Goal: Task Accomplishment & Management: Manage account settings

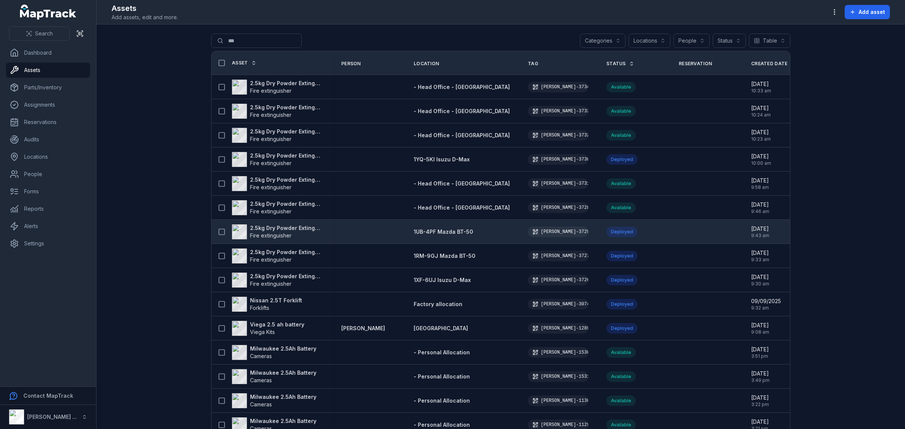
click at [285, 227] on strong "2.5kg Dry Powder Extinguisher" at bounding box center [286, 228] width 73 height 8
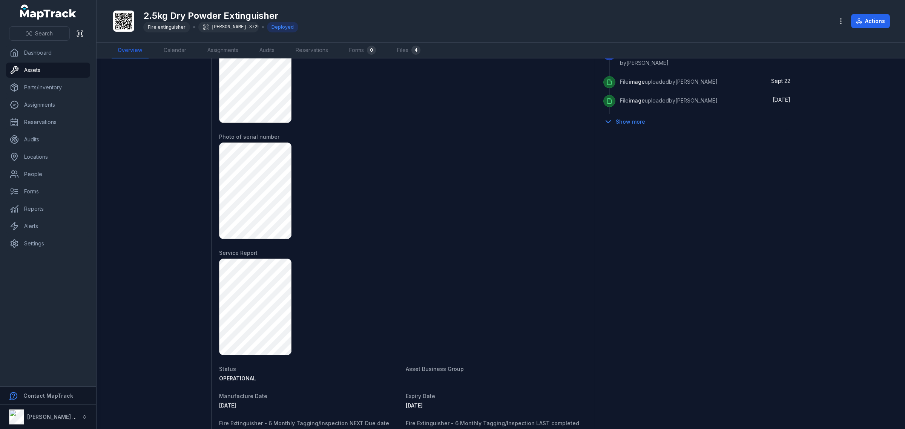
scroll to position [377, 0]
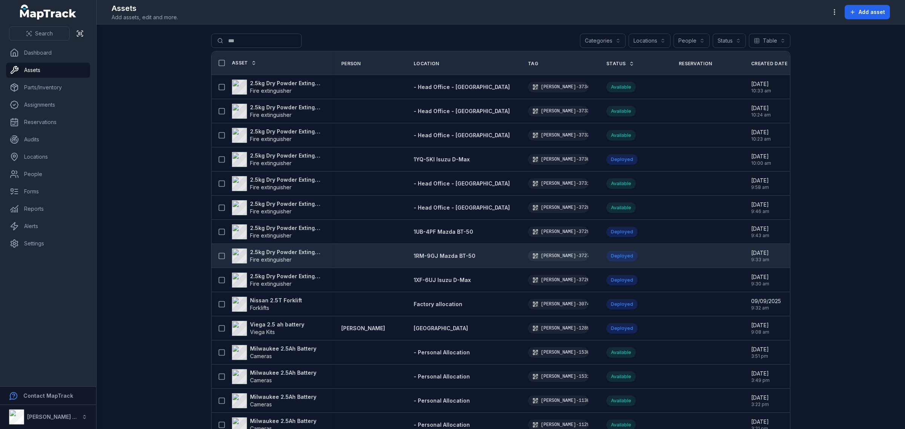
click at [290, 250] on strong "2.5kg Dry Powder Extinguisher" at bounding box center [286, 252] width 73 height 8
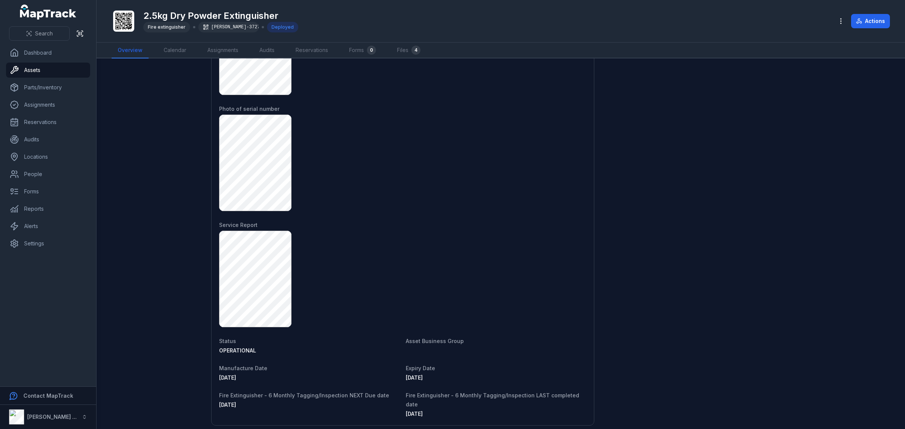
scroll to position [613, 0]
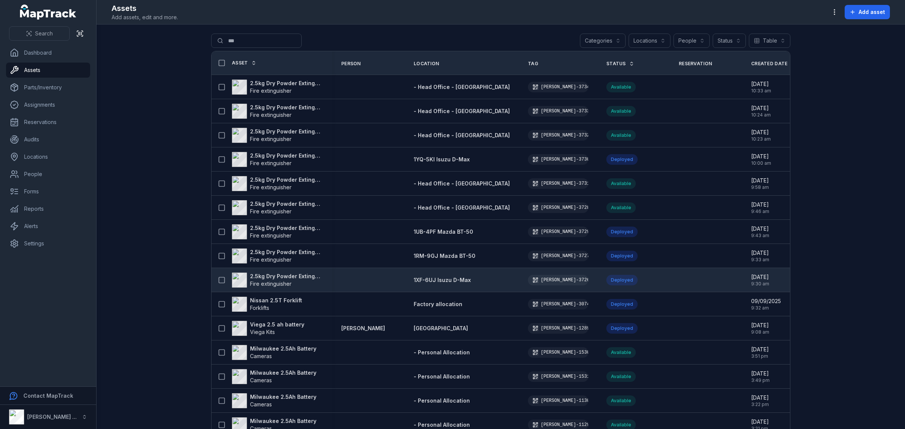
click at [311, 278] on strong "2.5kg Dry Powder Extinguisher" at bounding box center [286, 277] width 73 height 8
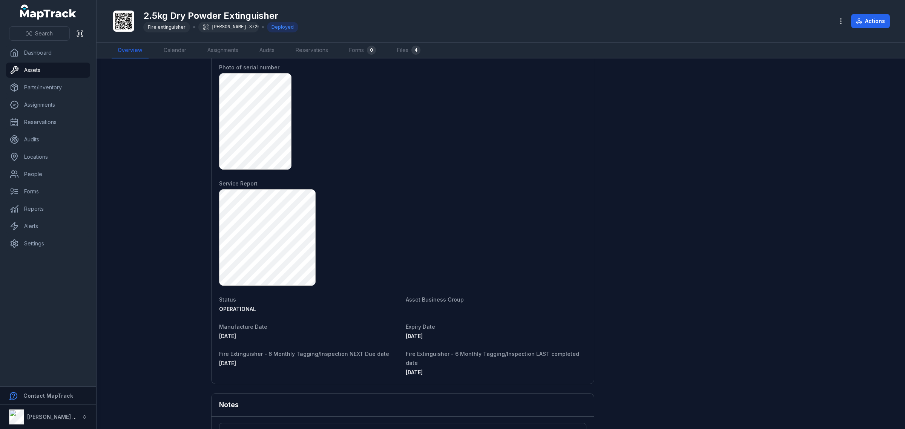
scroll to position [679, 0]
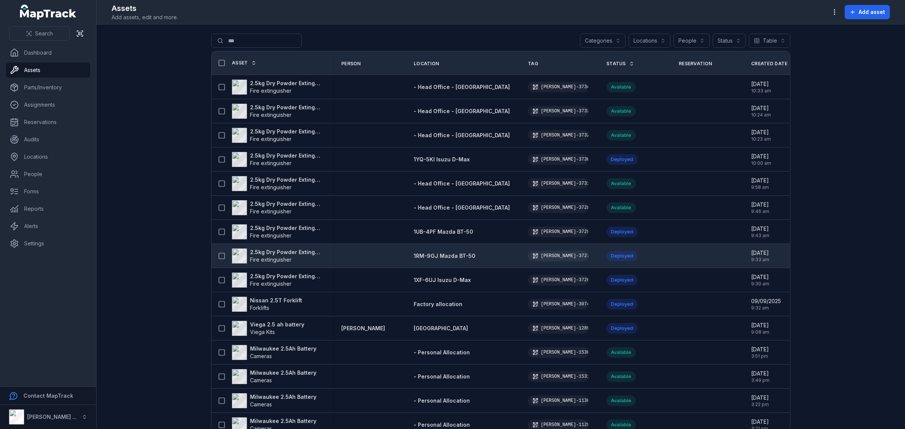
click at [299, 251] on strong "2.5kg Dry Powder Extinguisher" at bounding box center [286, 252] width 73 height 8
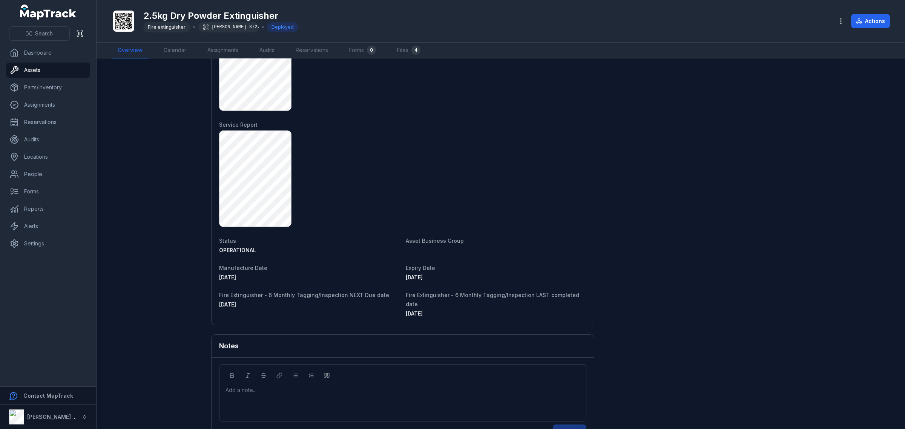
scroll to position [679, 0]
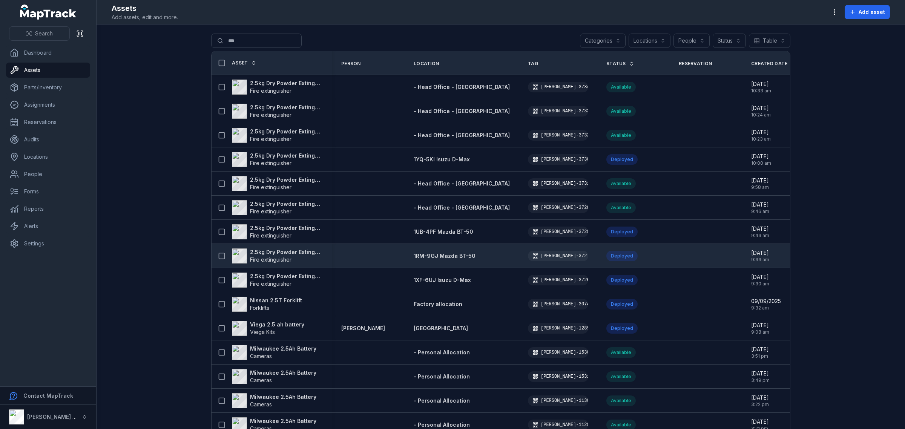
click at [299, 253] on strong "2.5kg Dry Powder Extinguisher" at bounding box center [286, 252] width 73 height 8
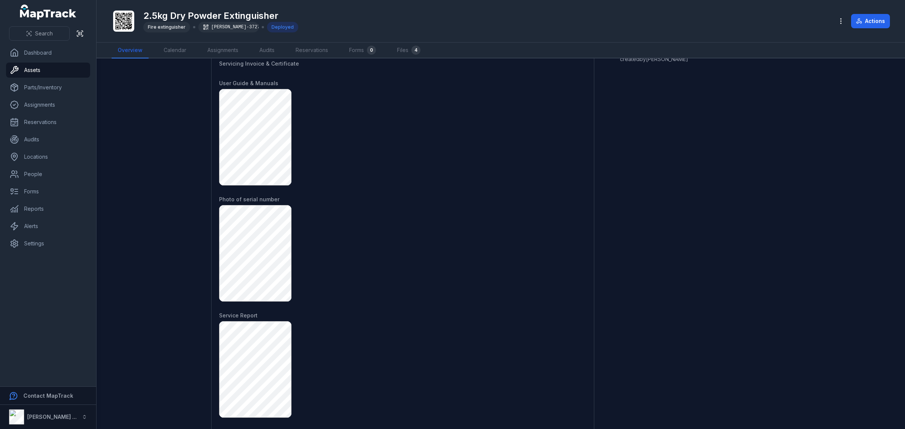
scroll to position [679, 0]
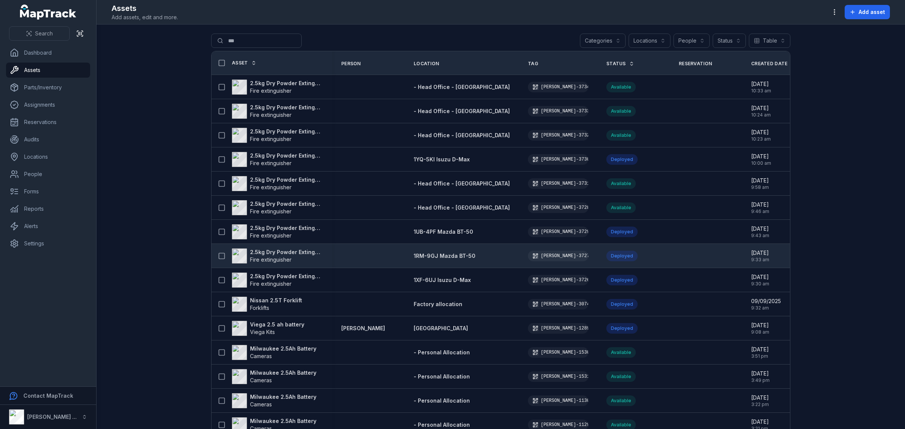
click at [257, 251] on strong "2.5kg Dry Powder Extinguisher" at bounding box center [286, 252] width 73 height 8
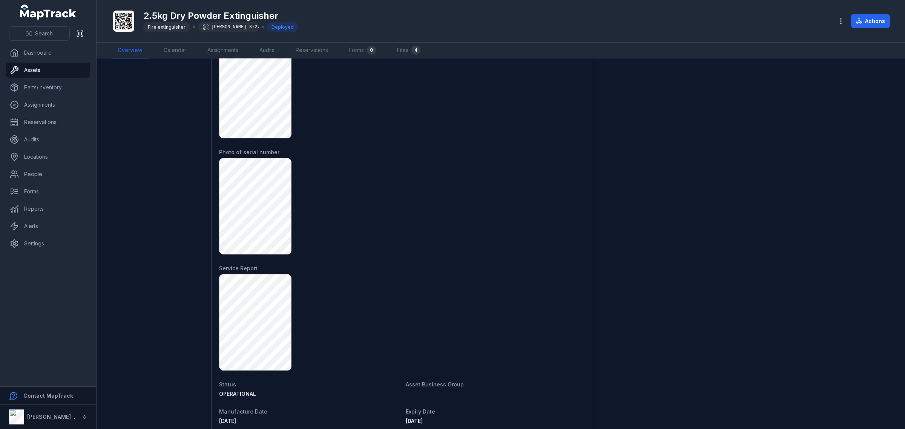
scroll to position [679, 0]
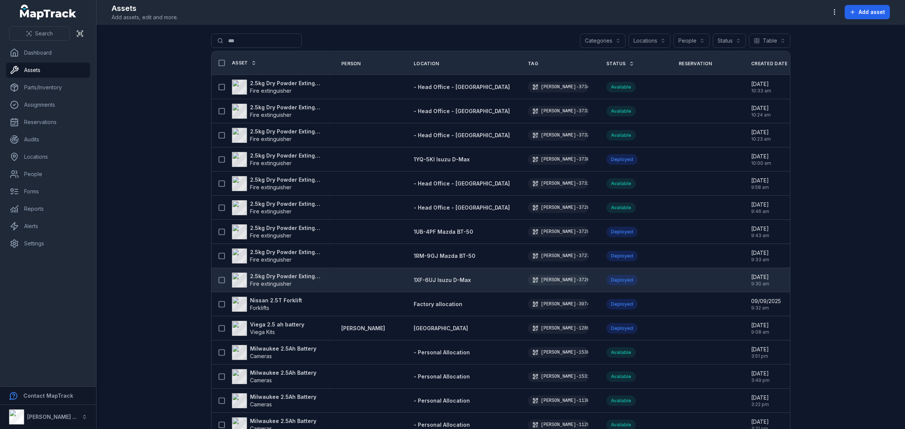
click at [301, 276] on strong "2.5kg Dry Powder Extinguisher" at bounding box center [286, 277] width 73 height 8
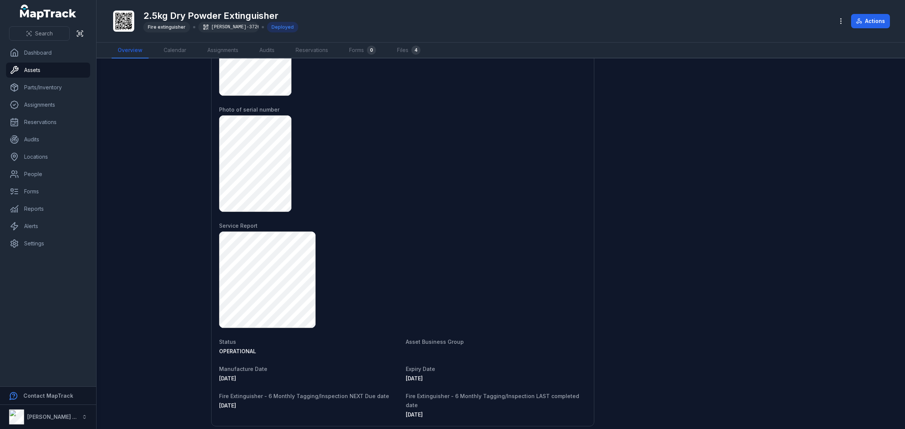
scroll to position [565, 0]
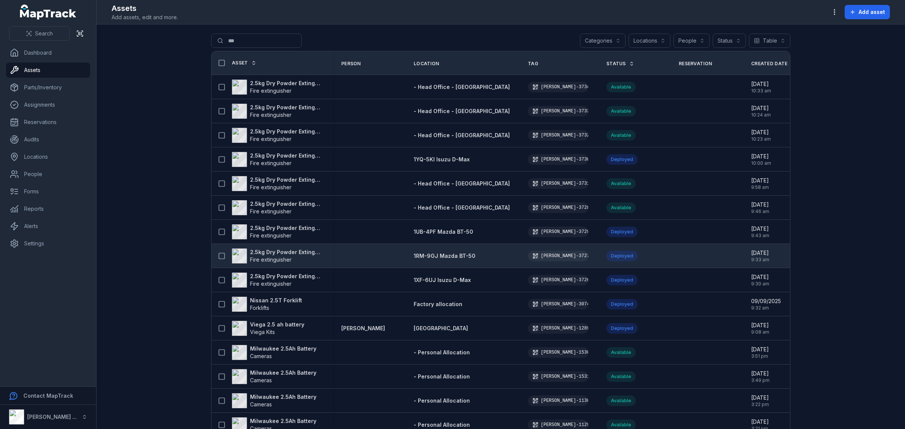
click at [301, 251] on strong "2.5kg Dry Powder Extinguisher" at bounding box center [286, 252] width 73 height 8
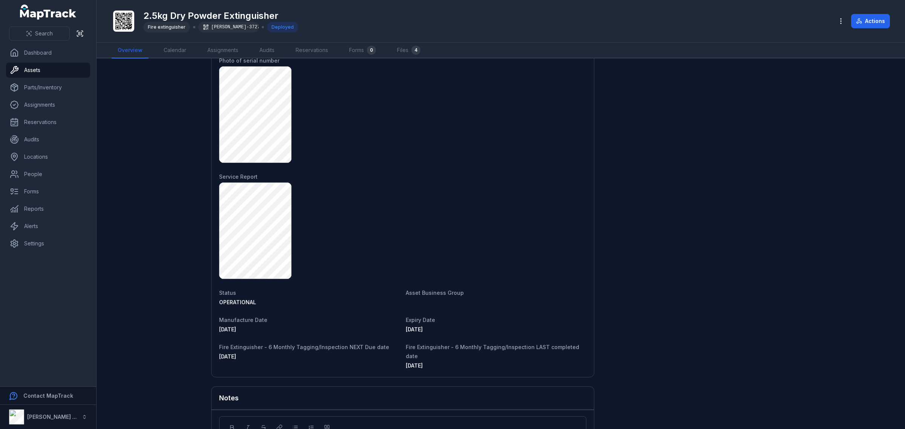
scroll to position [613, 0]
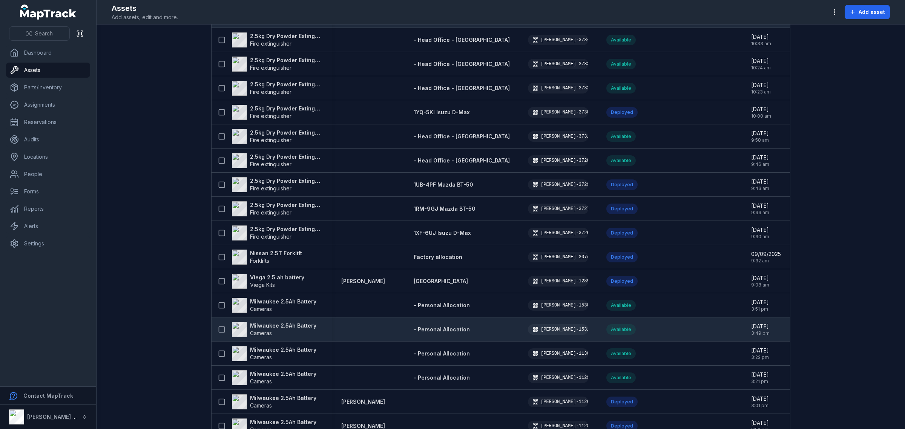
scroll to position [94, 0]
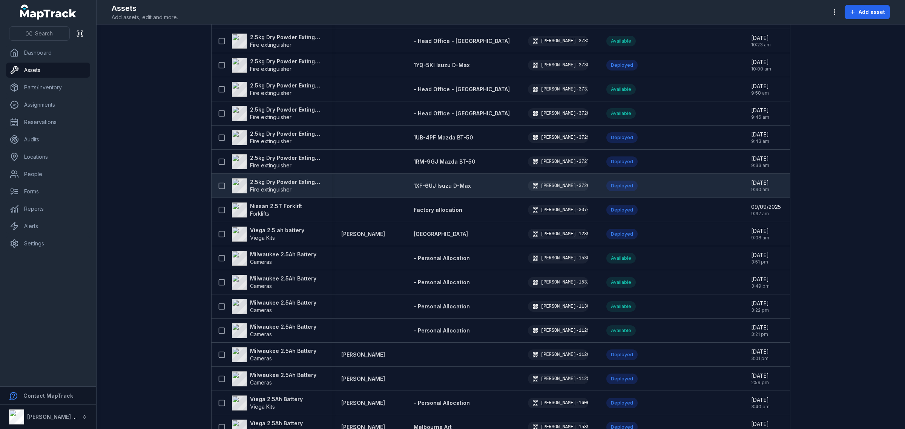
click at [287, 180] on strong "2.5kg Dry Powder Extinguisher" at bounding box center [286, 182] width 73 height 8
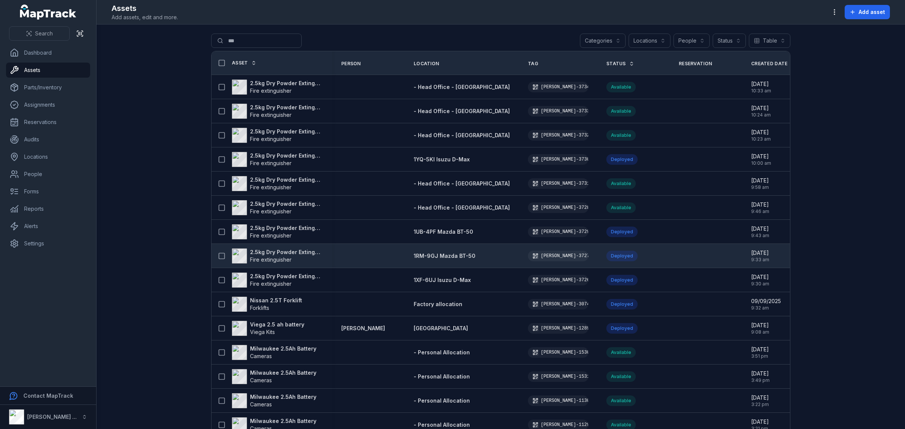
click at [296, 254] on strong "2.5kg Dry Powder Extinguisher" at bounding box center [286, 252] width 73 height 8
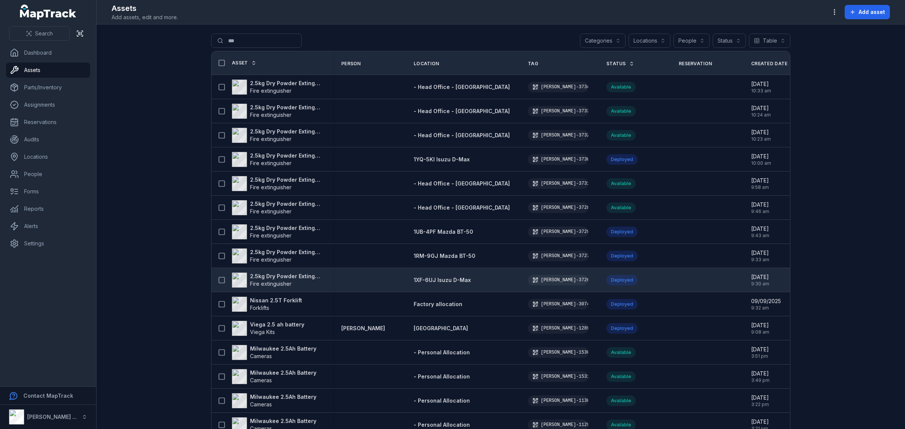
click at [279, 273] on strong "2.5kg Dry Powder Extinguisher" at bounding box center [286, 277] width 73 height 8
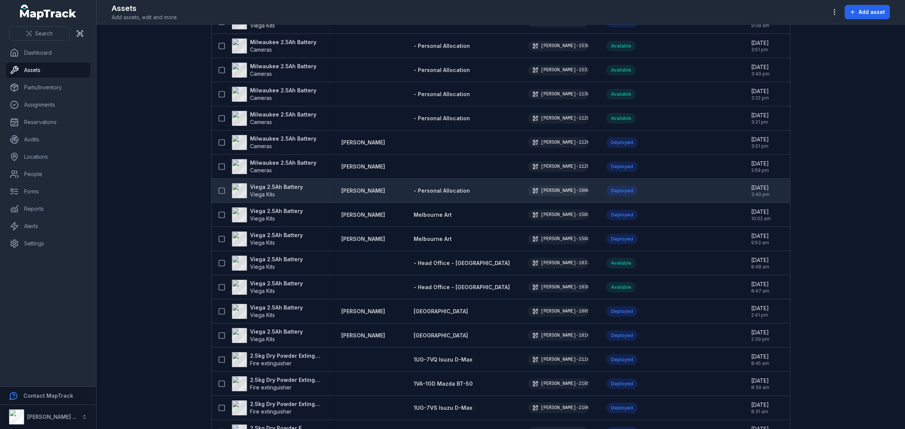
scroll to position [330, 0]
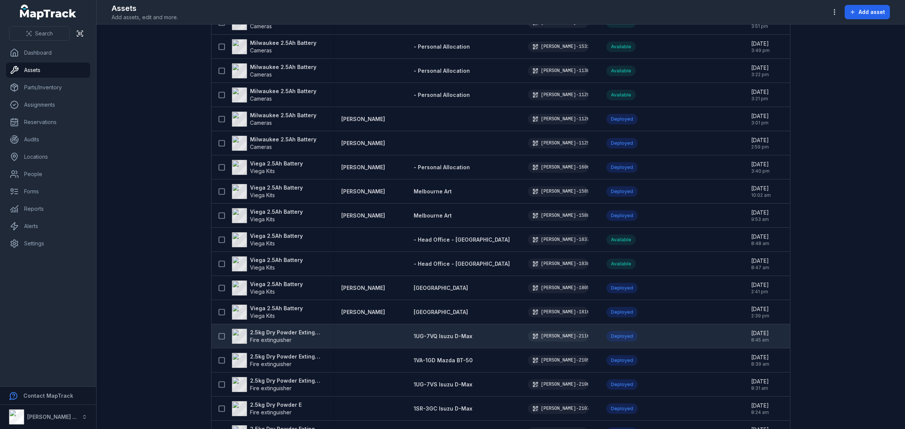
click at [285, 332] on strong "2.5kg Dry Powder Extinguisher" at bounding box center [286, 333] width 73 height 8
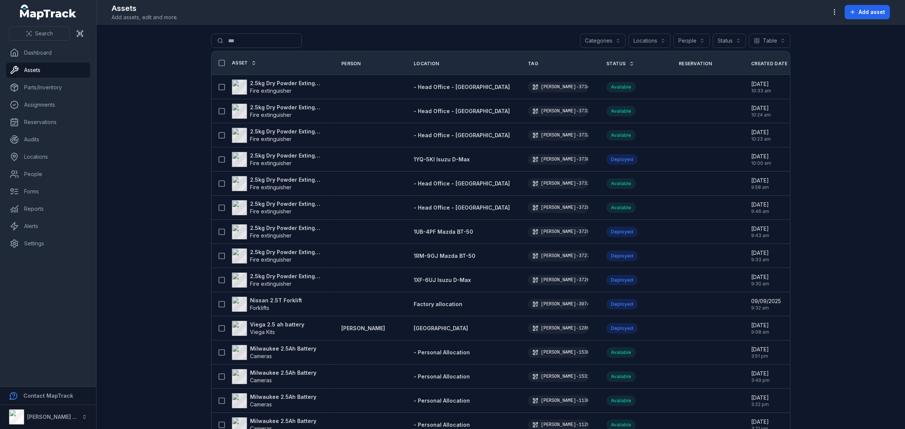
click at [592, 38] on button "Categories" at bounding box center [603, 41] width 46 height 14
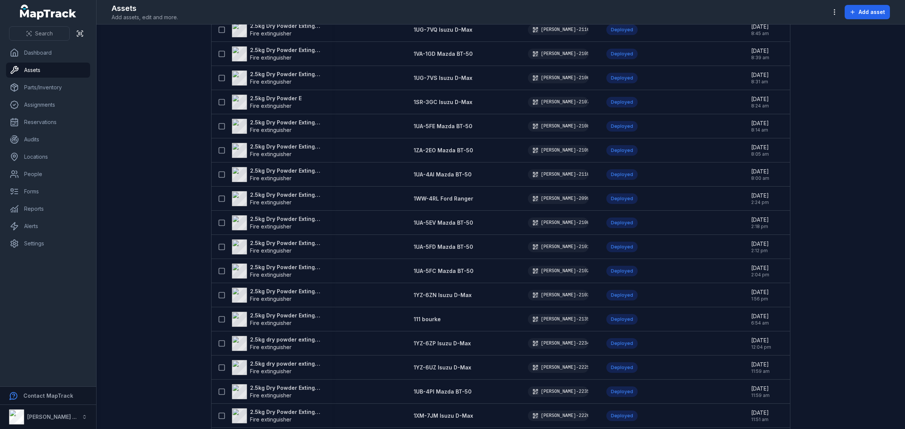
scroll to position [864, 0]
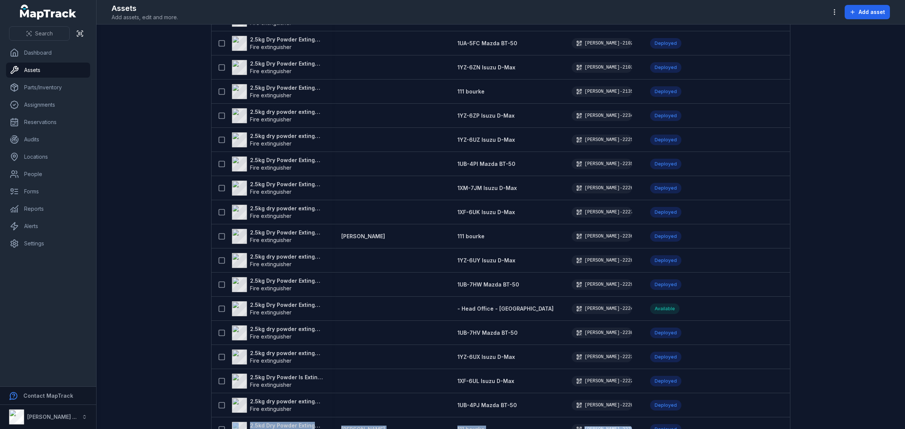
click at [701, 417] on tbody "2.5kg Dry Powder Extinguisher Fire extinguisher - Head Office - [GEOGRAPHIC_DAT…" at bounding box center [570, 79] width 719 height 1737
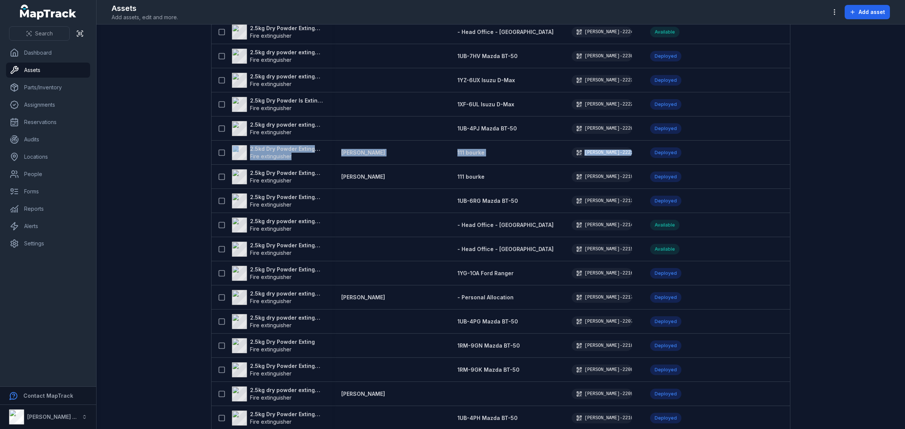
scroll to position [0, 0]
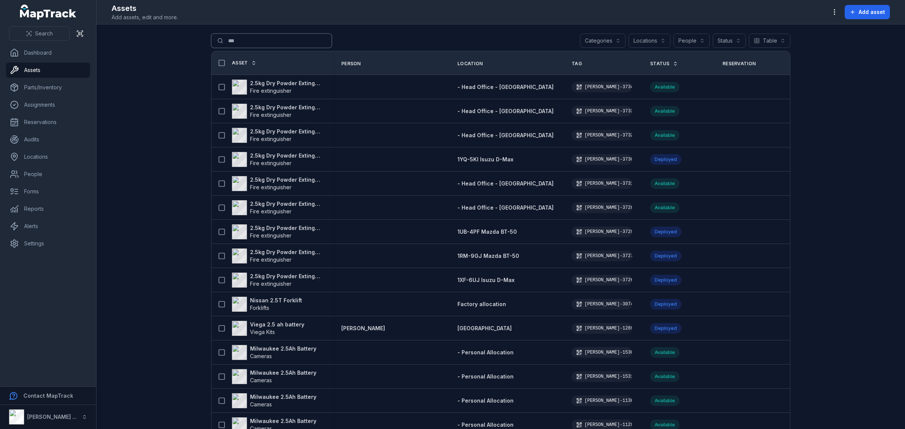
click at [232, 43] on input "***" at bounding box center [271, 41] width 121 height 14
click at [263, 41] on input "***" at bounding box center [271, 41] width 121 height 14
click at [249, 44] on input "***" at bounding box center [271, 41] width 121 height 14
click at [250, 42] on input "***" at bounding box center [271, 41] width 121 height 14
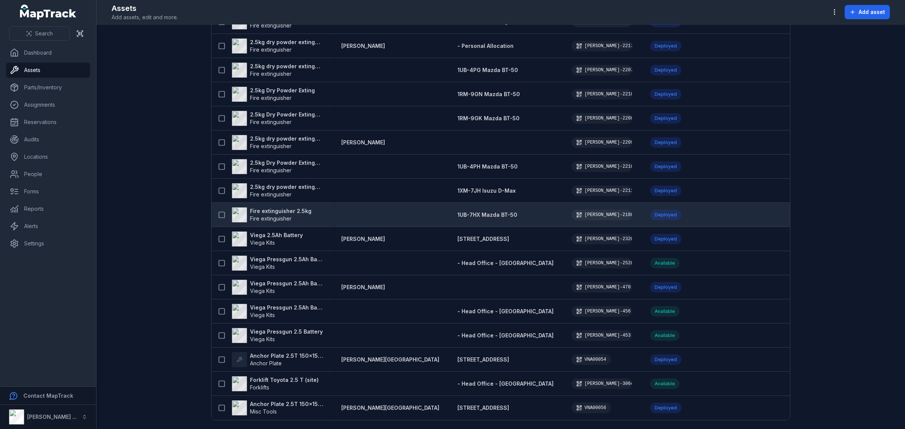
scroll to position [1395, 0]
click at [268, 207] on strong "Fire extinguisher 2.5kg" at bounding box center [280, 211] width 61 height 8
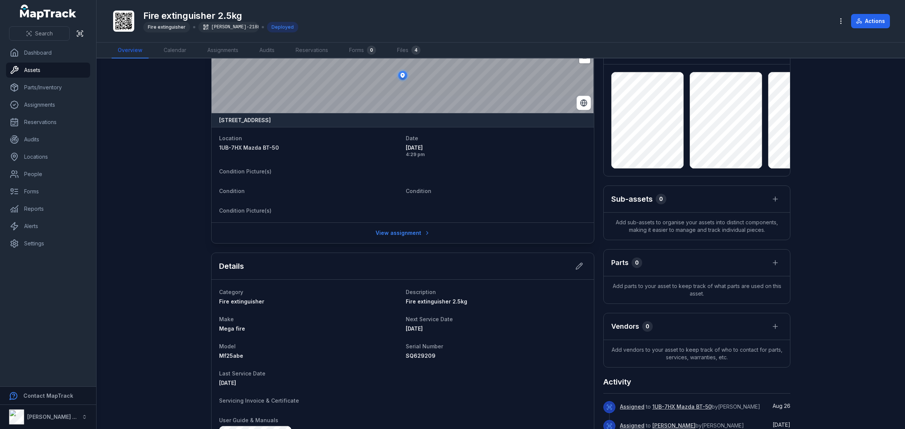
scroll to position [47, 0]
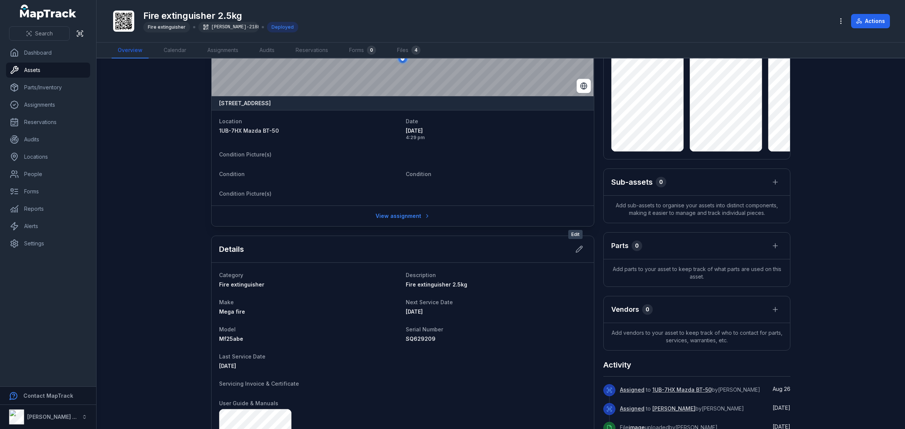
click at [584, 250] on div "Details" at bounding box center [402, 249] width 382 height 27
click at [579, 250] on icon at bounding box center [579, 249] width 8 height 8
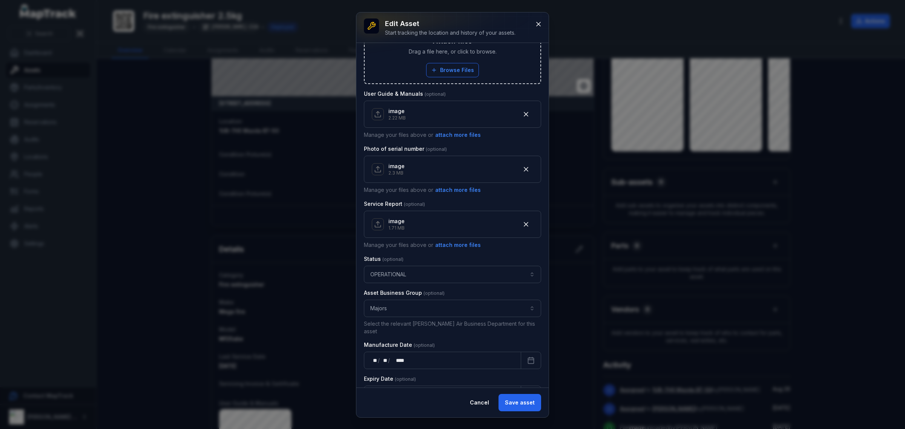
scroll to position [283, 0]
click at [436, 307] on button "Majors ******" at bounding box center [452, 306] width 177 height 17
click at [410, 333] on div "Majors" at bounding box center [449, 330] width 154 height 8
click at [528, 405] on button "Save asset" at bounding box center [519, 402] width 43 height 17
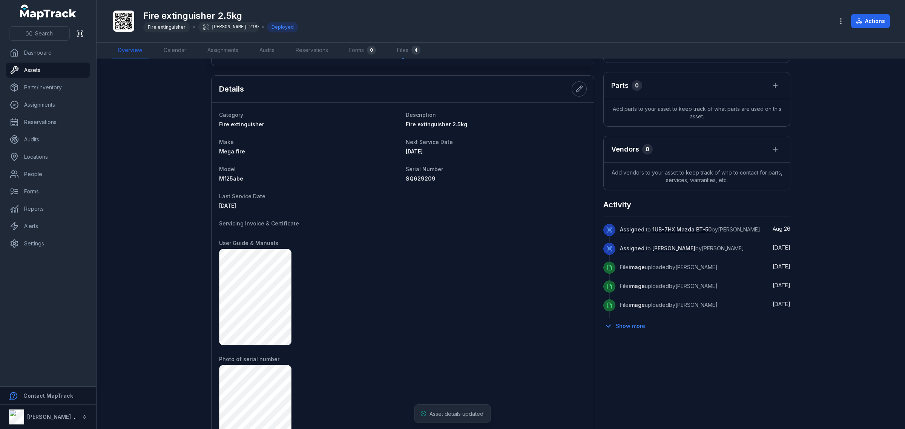
scroll to position [575, 0]
